Goal: Find specific page/section: Find specific page/section

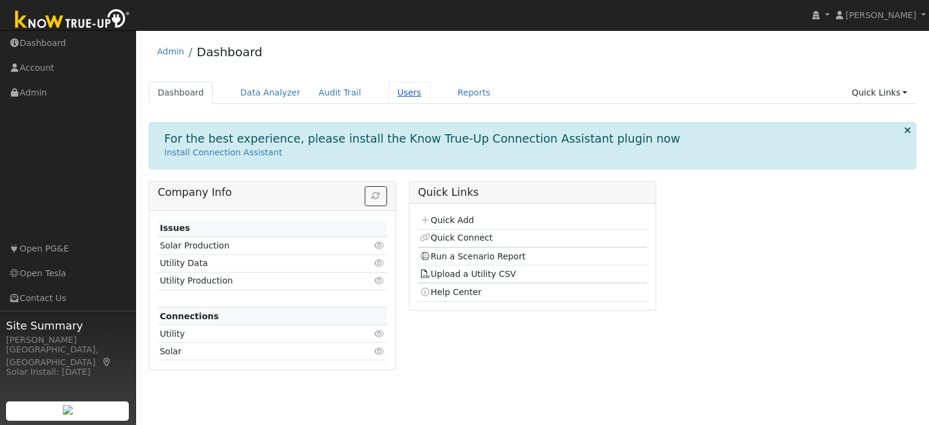
click at [391, 99] on link "Users" at bounding box center [409, 93] width 42 height 22
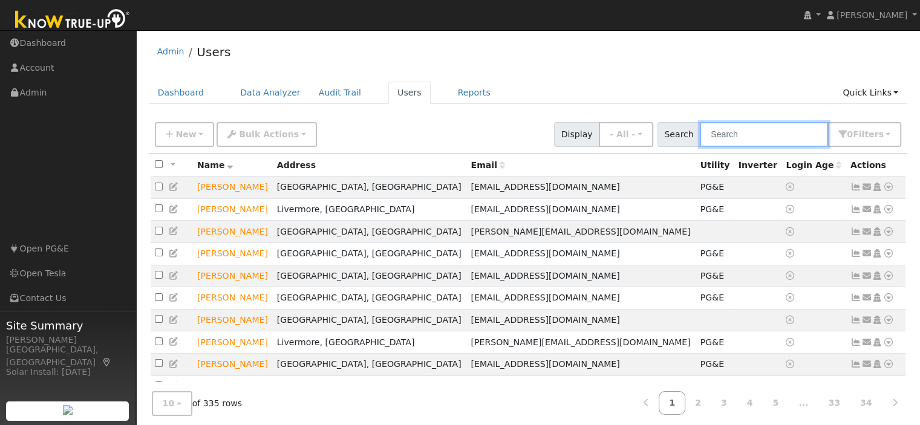
click at [725, 138] on input "text" at bounding box center [764, 134] width 128 height 25
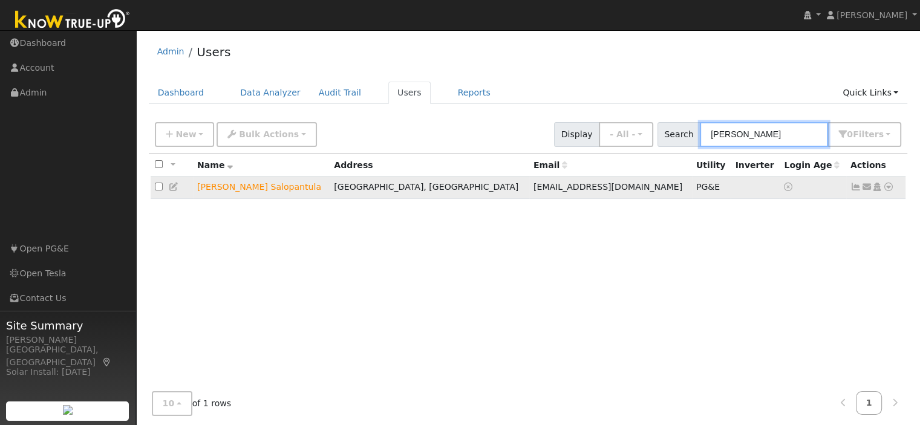
type input "[PERSON_NAME]"
click at [890, 191] on icon at bounding box center [888, 187] width 11 height 8
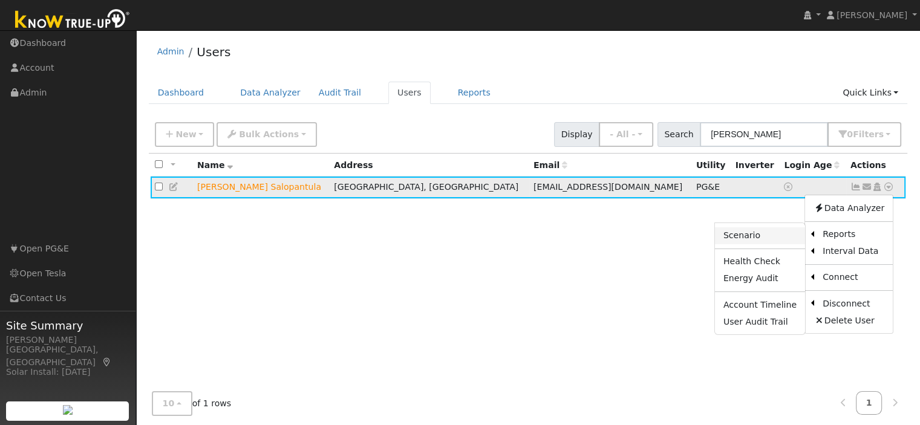
click at [786, 238] on link "Scenario" at bounding box center [760, 235] width 90 height 17
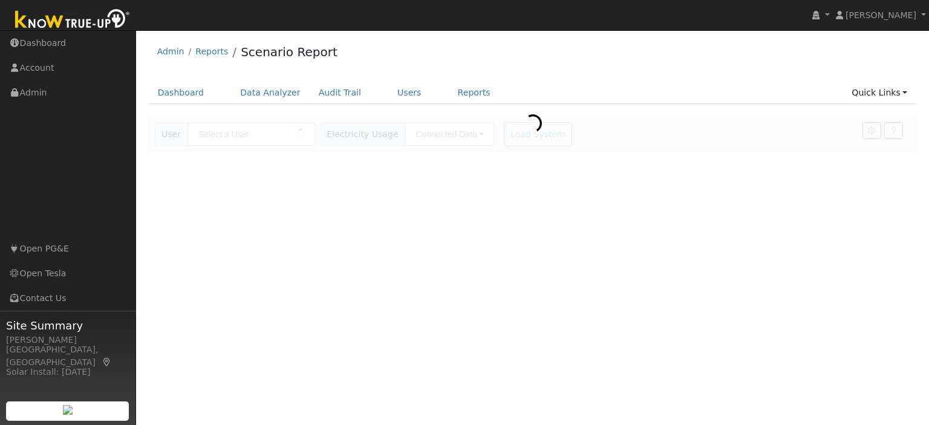
type input "[PERSON_NAME] Salopantula"
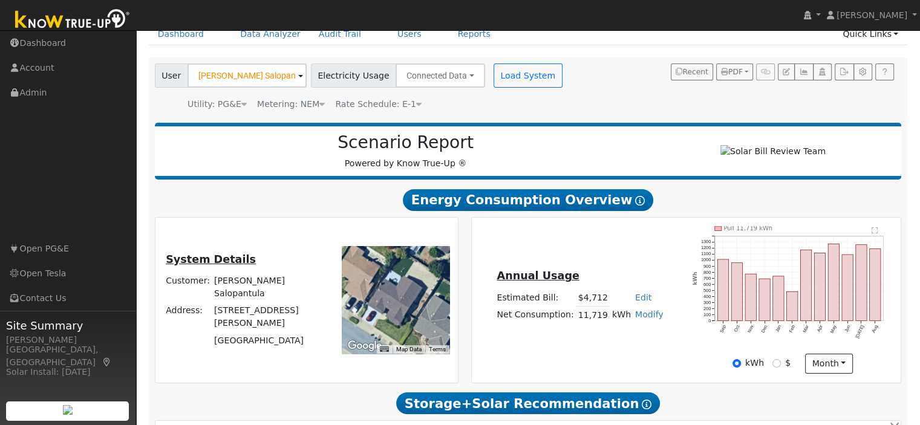
scroll to position [61, 0]
